Goal: Task Accomplishment & Management: Manage account settings

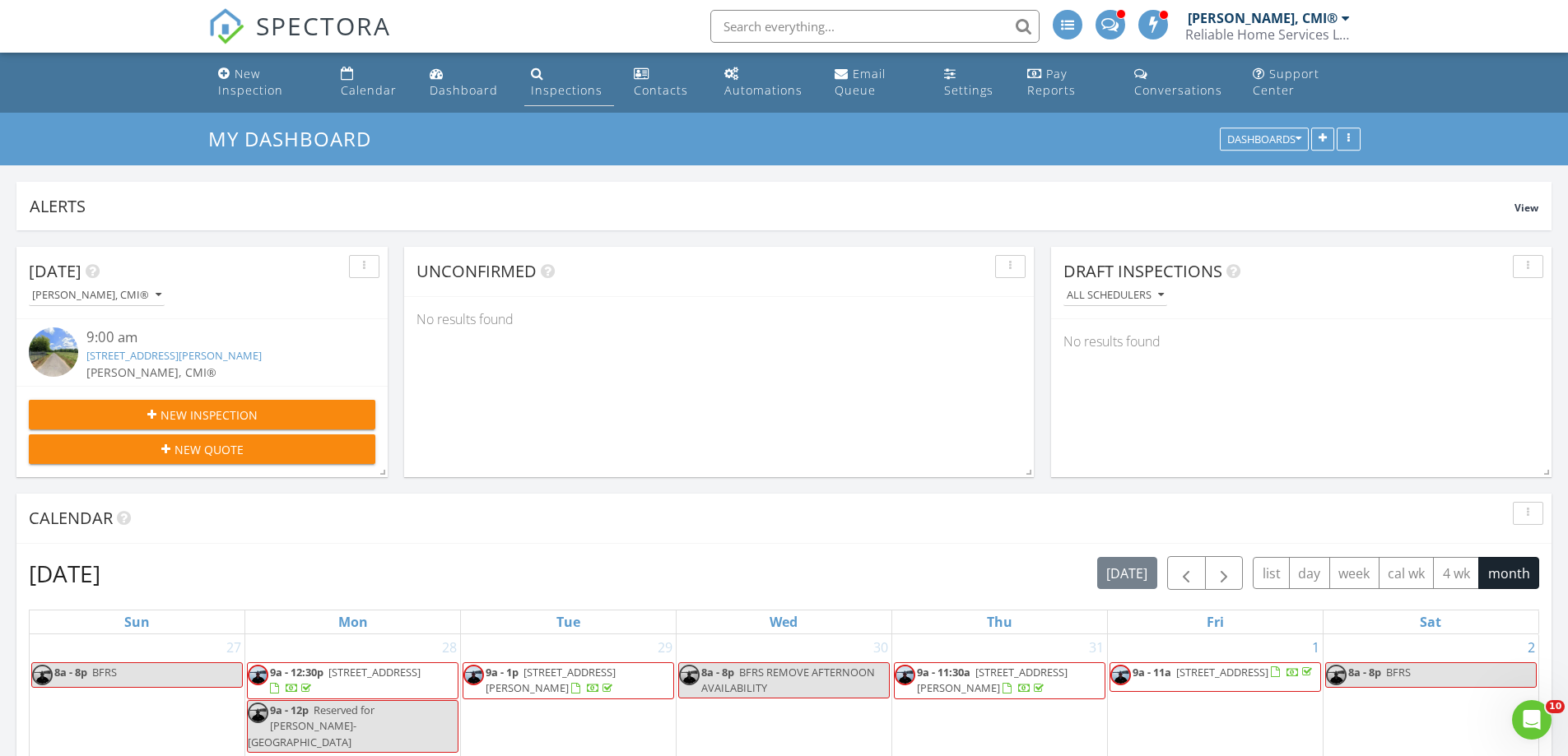
click at [535, 94] on div "Inspections" at bounding box center [567, 90] width 72 height 15
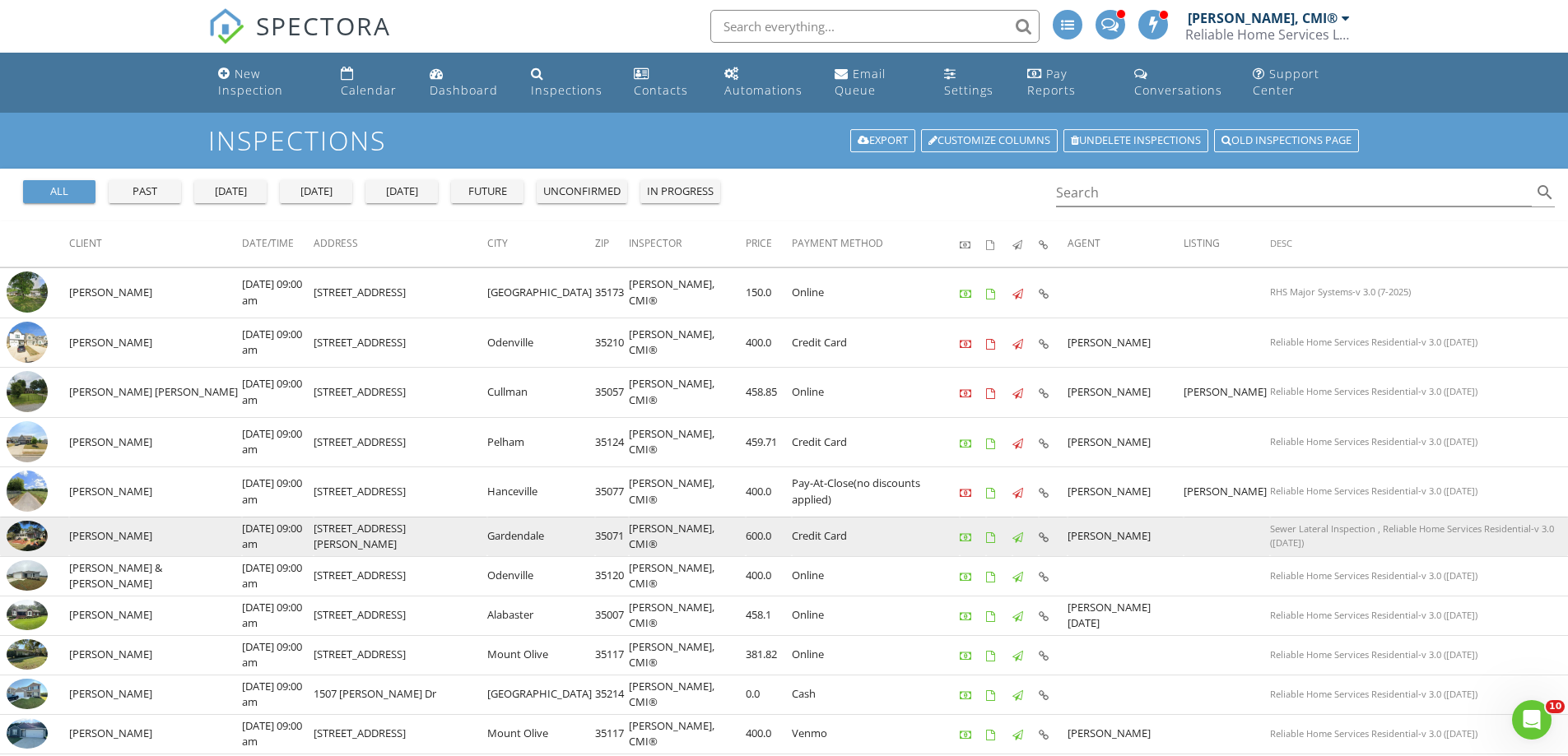
click at [103, 539] on td "[PERSON_NAME]" at bounding box center [156, 536] width 173 height 40
click at [24, 535] on img at bounding box center [27, 536] width 42 height 31
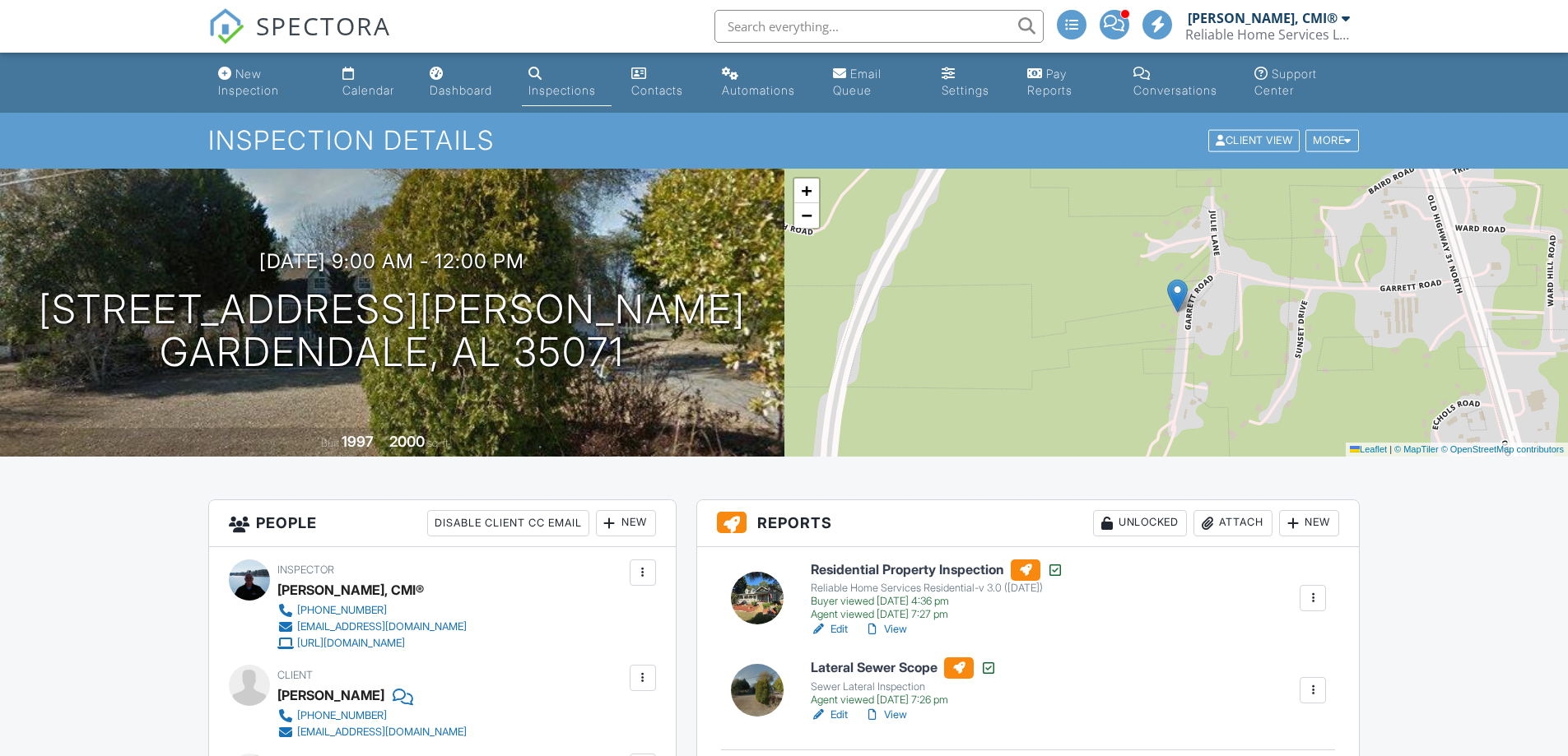
scroll to position [411, 0]
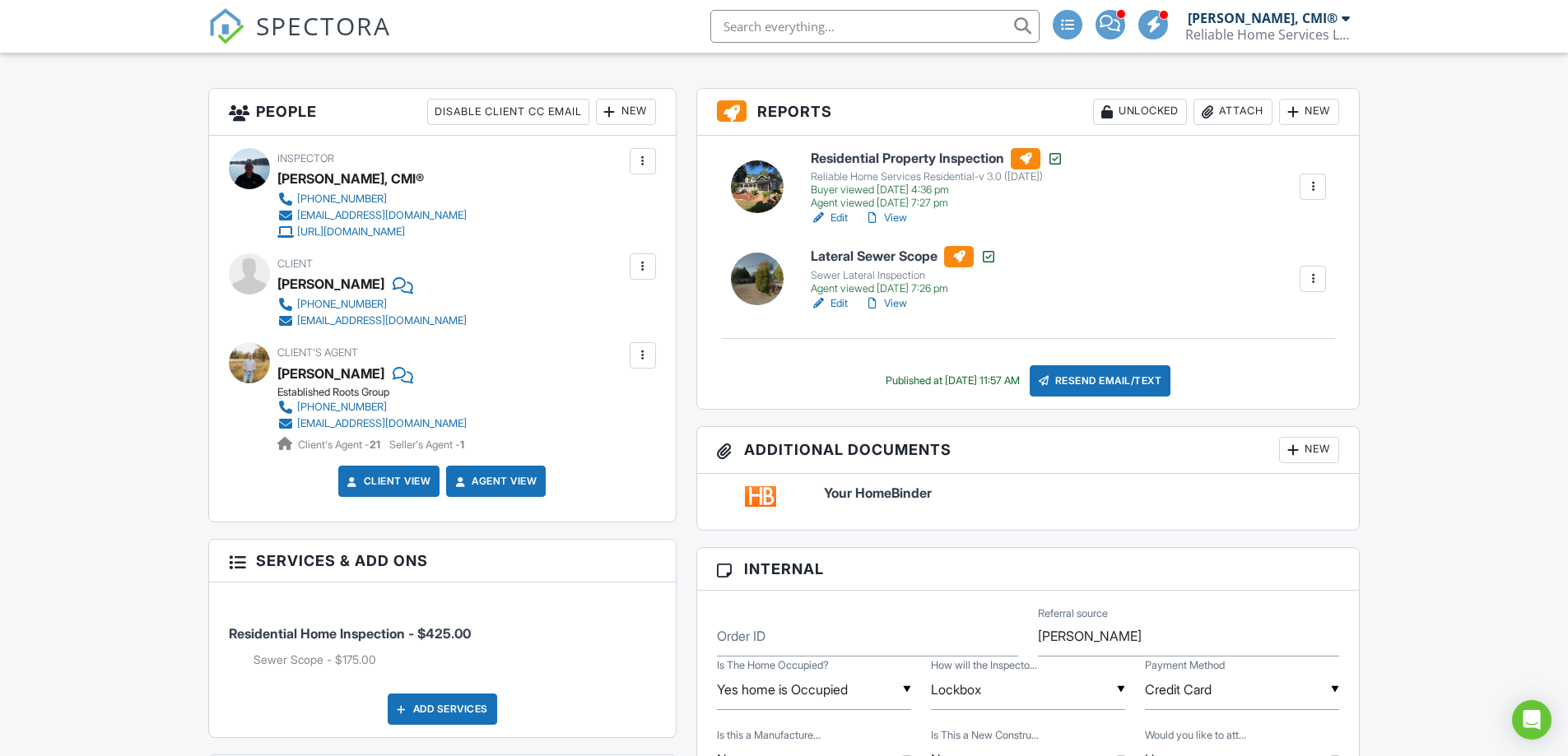
click at [842, 306] on link "Edit" at bounding box center [829, 303] width 37 height 16
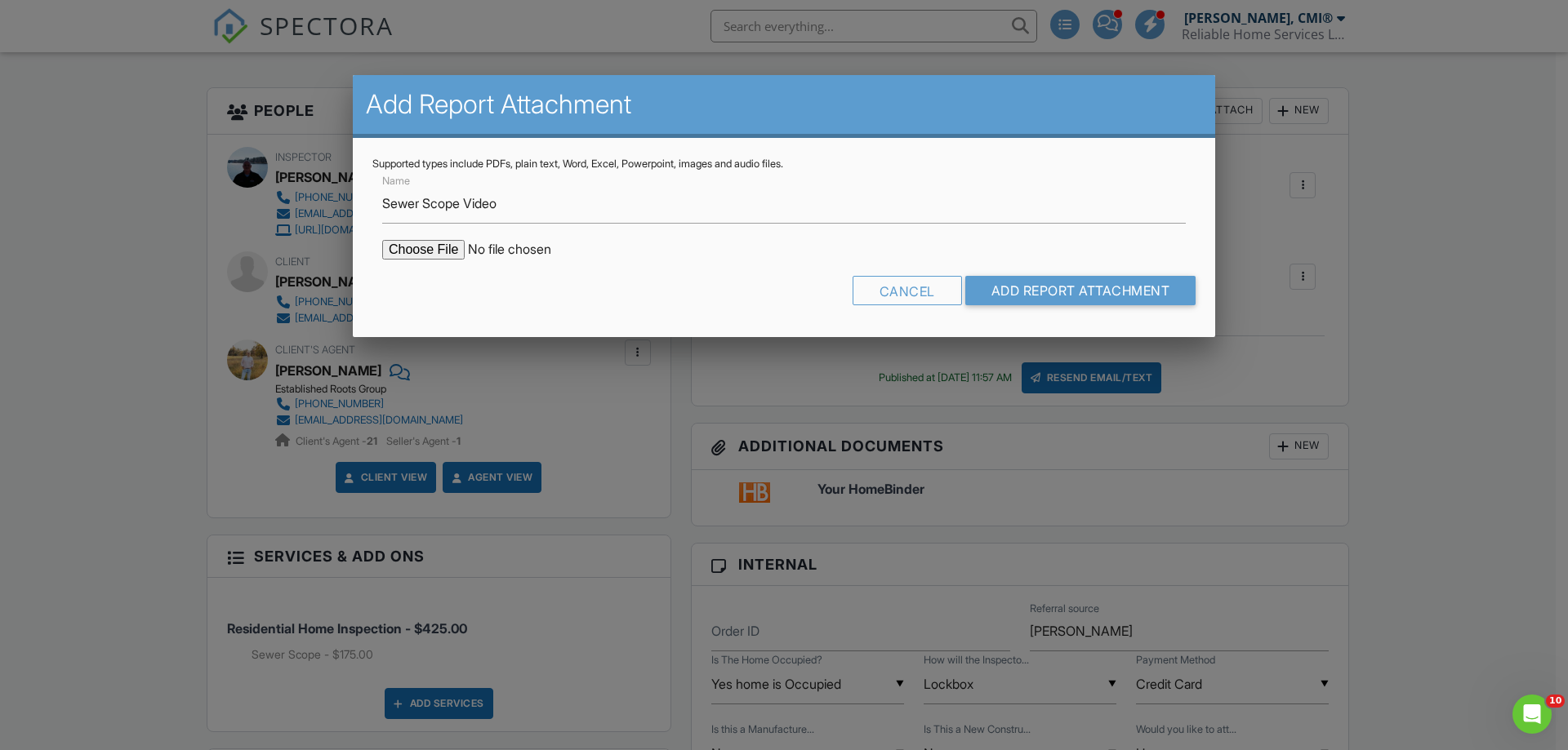
type input "Sewer Scope Video"
click at [444, 256] on input "file" at bounding box center [521, 249] width 277 height 19
type input "C:\fakepath\Garrett Rd Gardendale 35071.AVI"
click at [1024, 294] on input "Add Report Attachment" at bounding box center [1081, 290] width 231 height 29
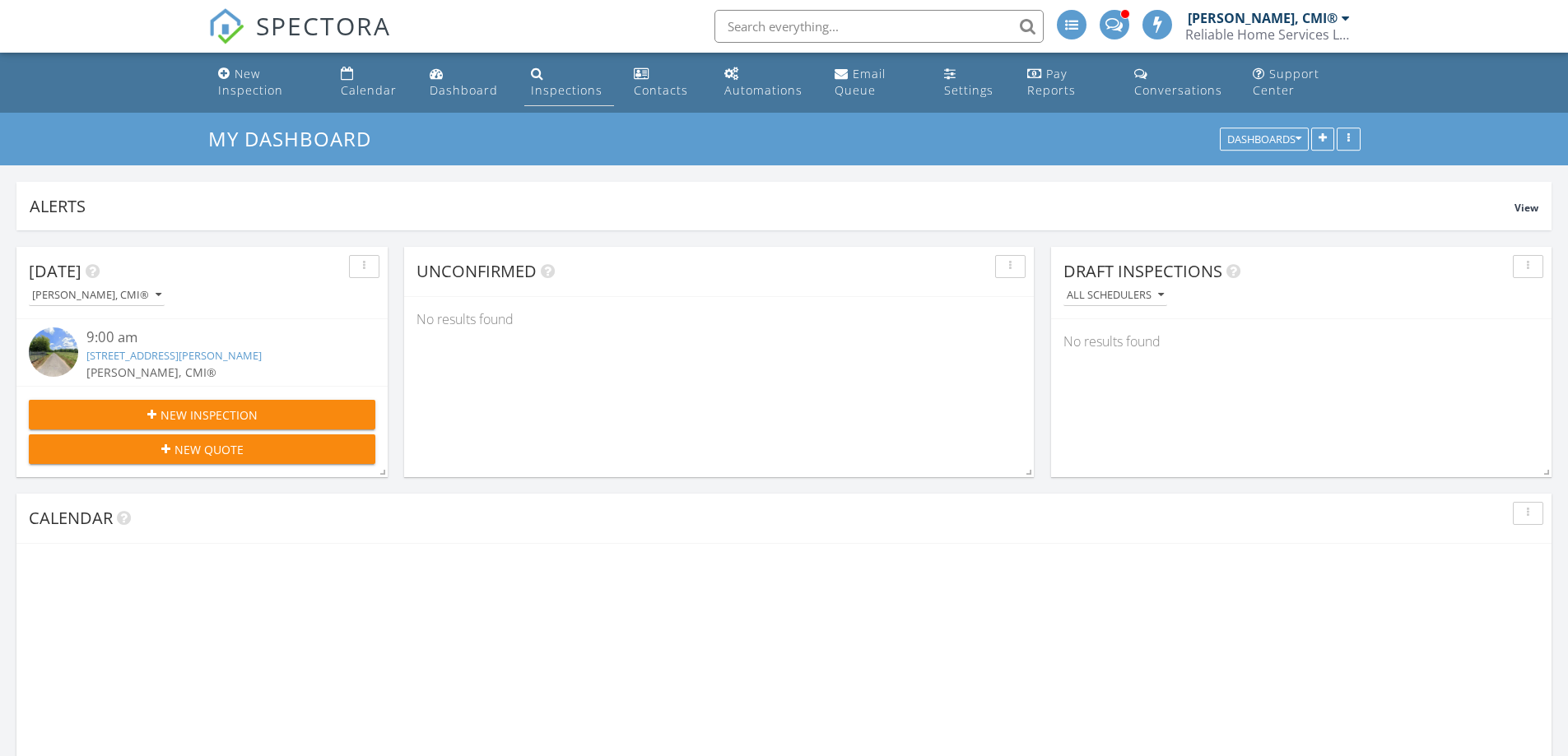
scroll to position [354, 501]
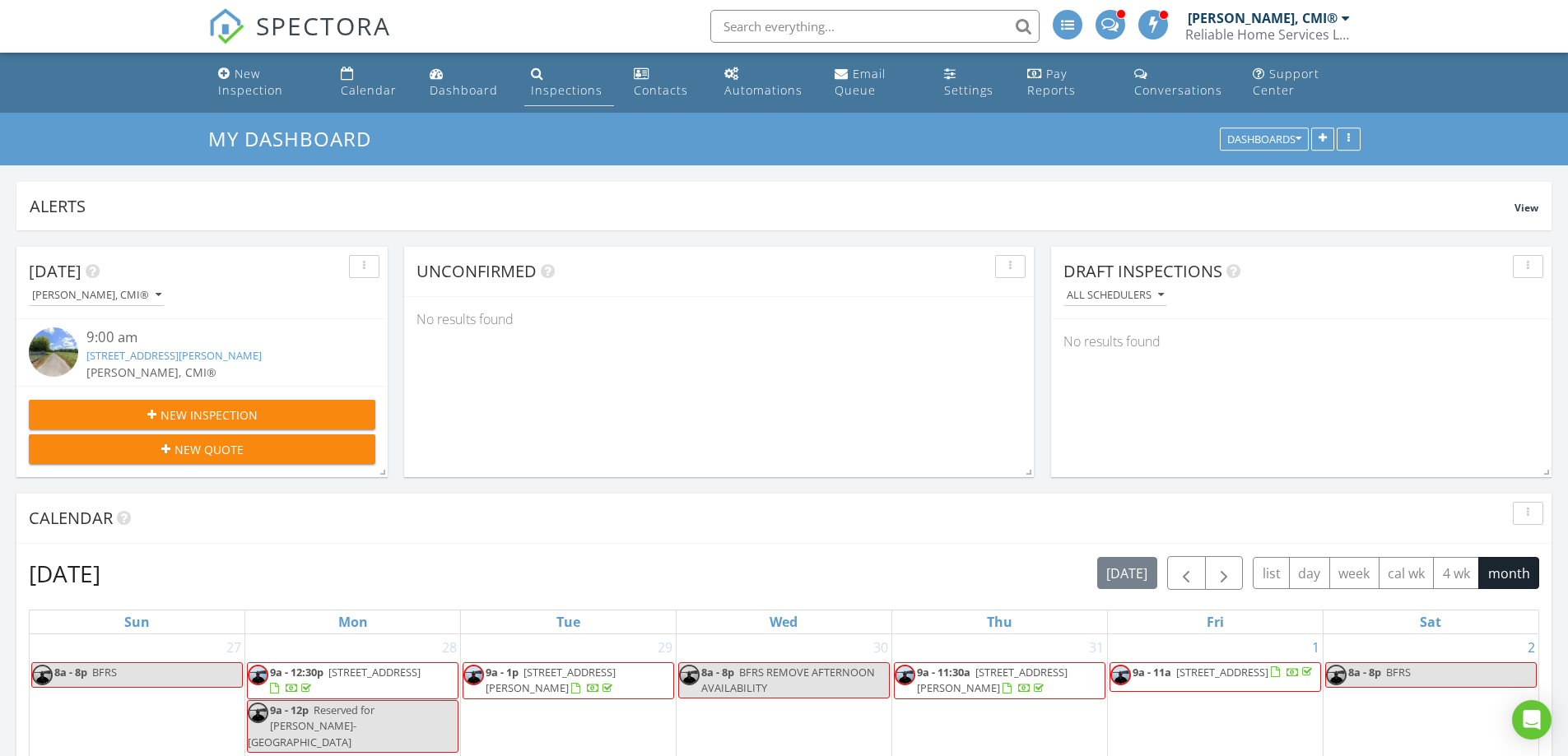
click at [556, 83] on div "Inspections" at bounding box center [567, 90] width 72 height 15
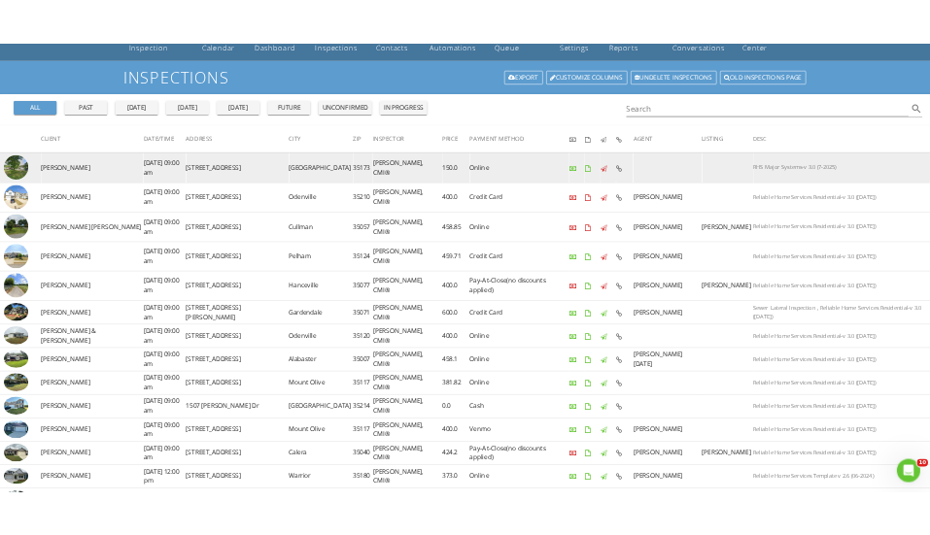
scroll to position [194, 0]
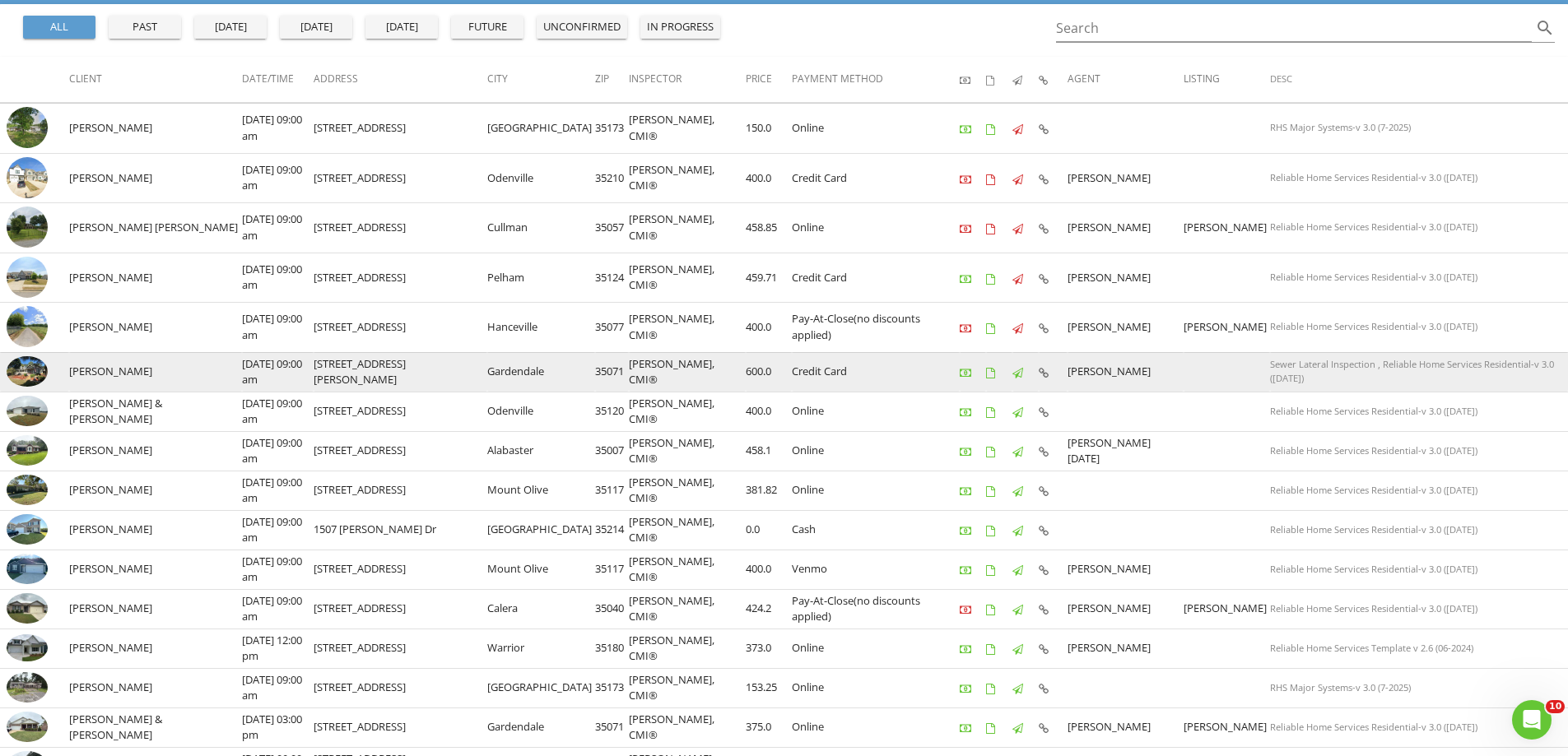
click at [30, 375] on img at bounding box center [27, 372] width 42 height 31
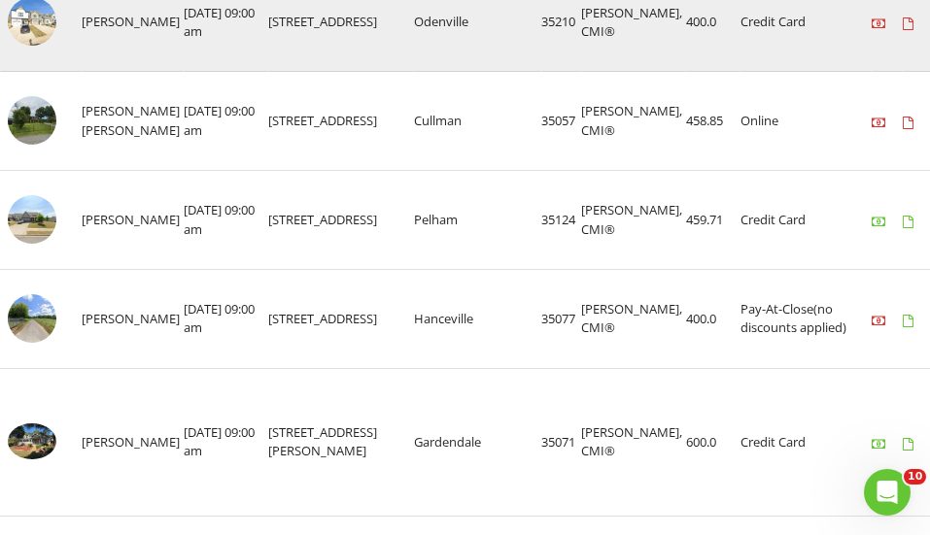
scroll to position [486, 0]
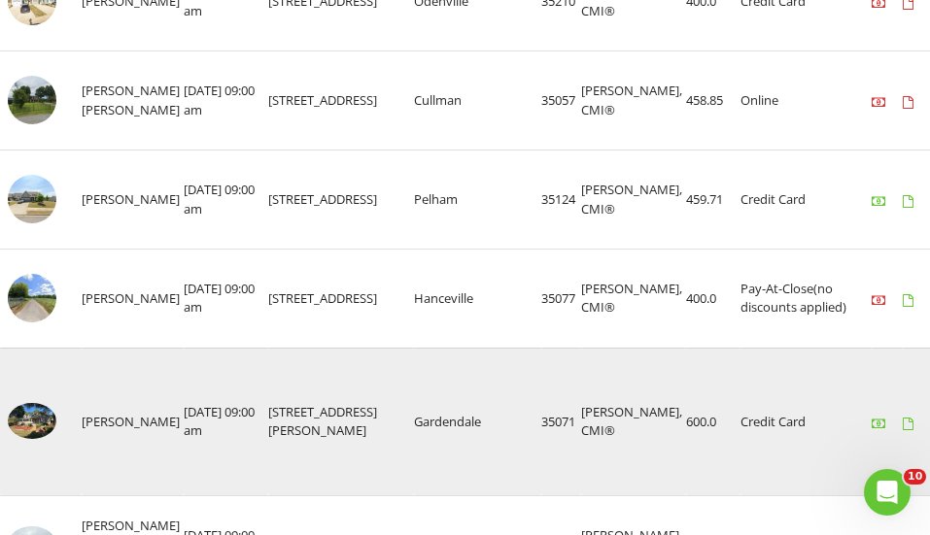
click at [41, 431] on img at bounding box center [32, 421] width 49 height 37
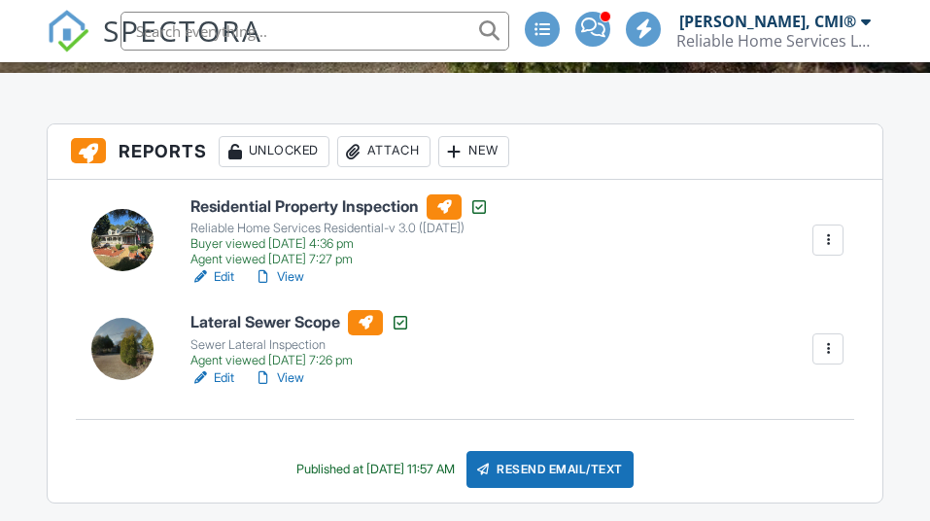
click at [231, 377] on link "Edit" at bounding box center [212, 377] width 44 height 19
